Goal: Transaction & Acquisition: Purchase product/service

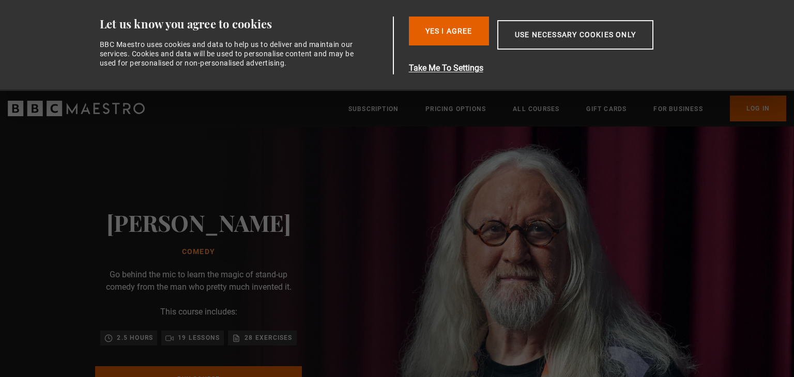
click at [34, 267] on div "[PERSON_NAME] Comedy Go behind the mic to learn the magic of stand-up comedy fr…" at bounding box center [198, 319] width 331 height 384
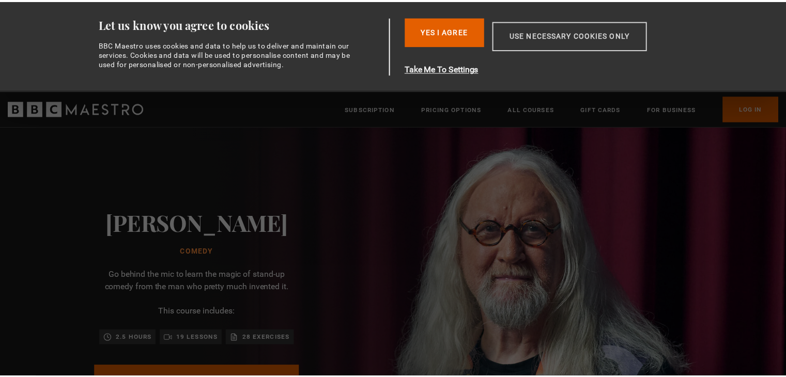
scroll to position [0, 135]
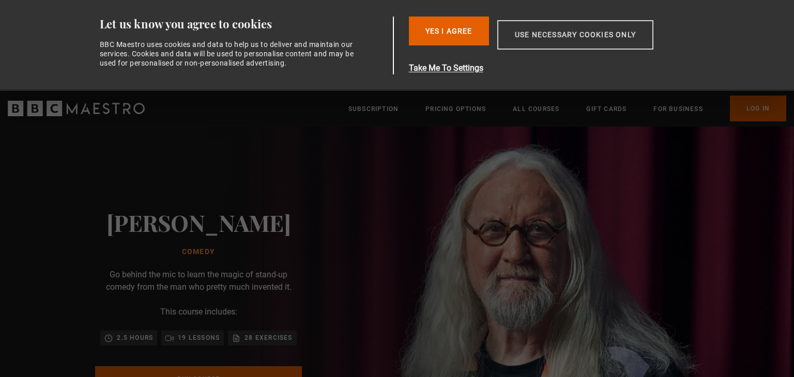
click at [552, 32] on button "Use necessary cookies only" at bounding box center [575, 34] width 156 height 29
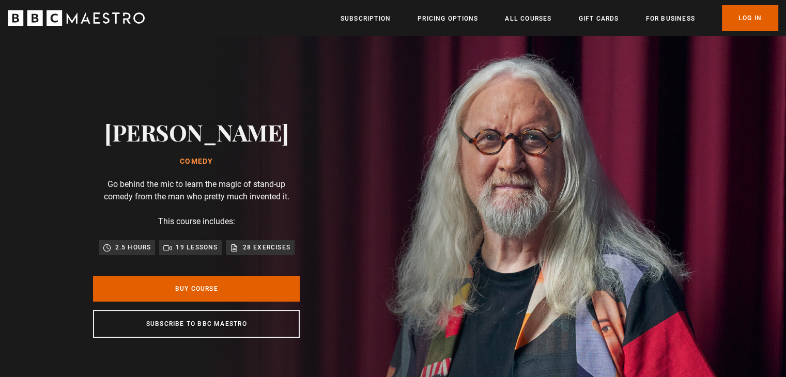
click at [54, 242] on div "[PERSON_NAME] Comedy Go behind the mic to learn the magic of stand-up comedy fr…" at bounding box center [196, 228] width 331 height 384
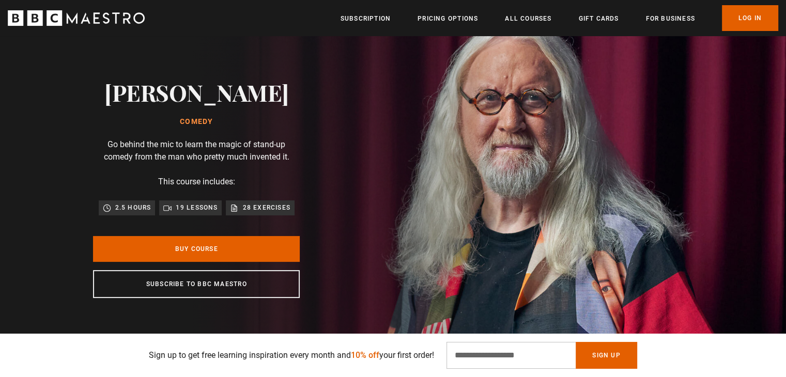
scroll to position [21, 0]
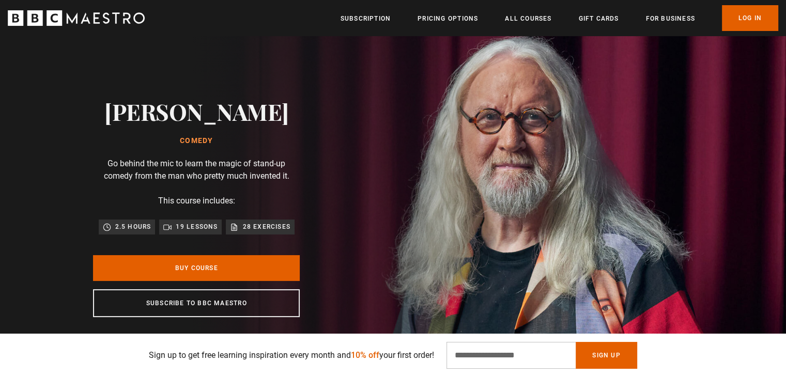
click at [188, 226] on p "19 lessons" at bounding box center [197, 227] width 42 height 10
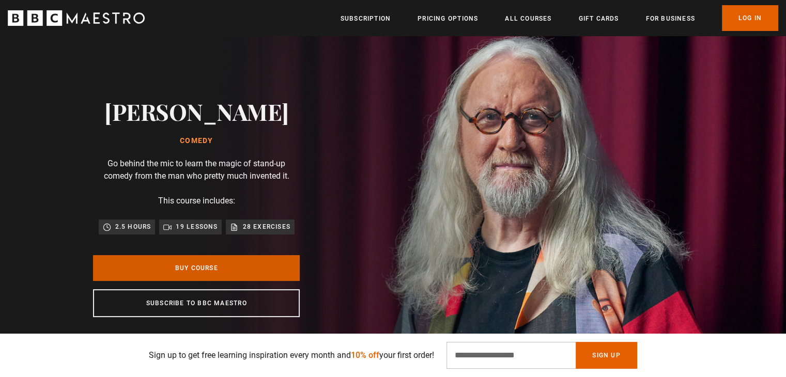
scroll to position [0, 406]
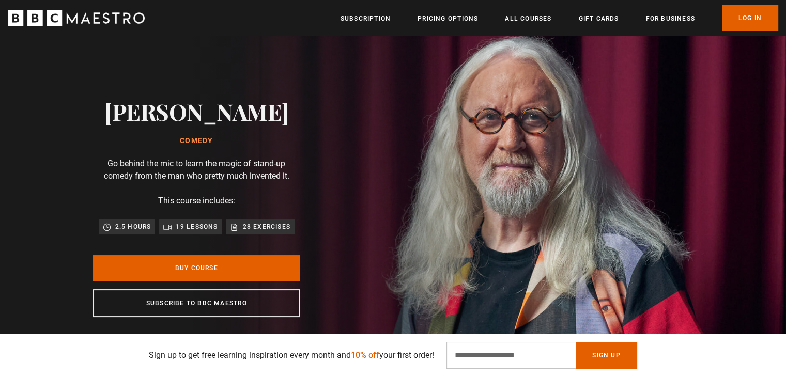
click at [246, 225] on p "28 exercises" at bounding box center [266, 227] width 48 height 10
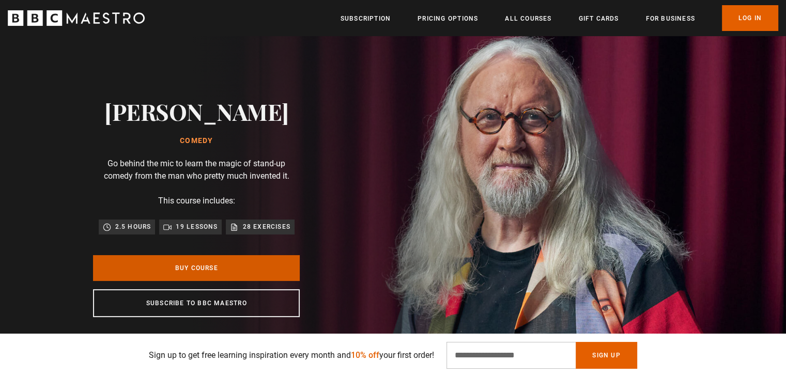
click at [214, 272] on link "Buy Course" at bounding box center [196, 268] width 207 height 26
